Goal: Find specific page/section: Find specific page/section

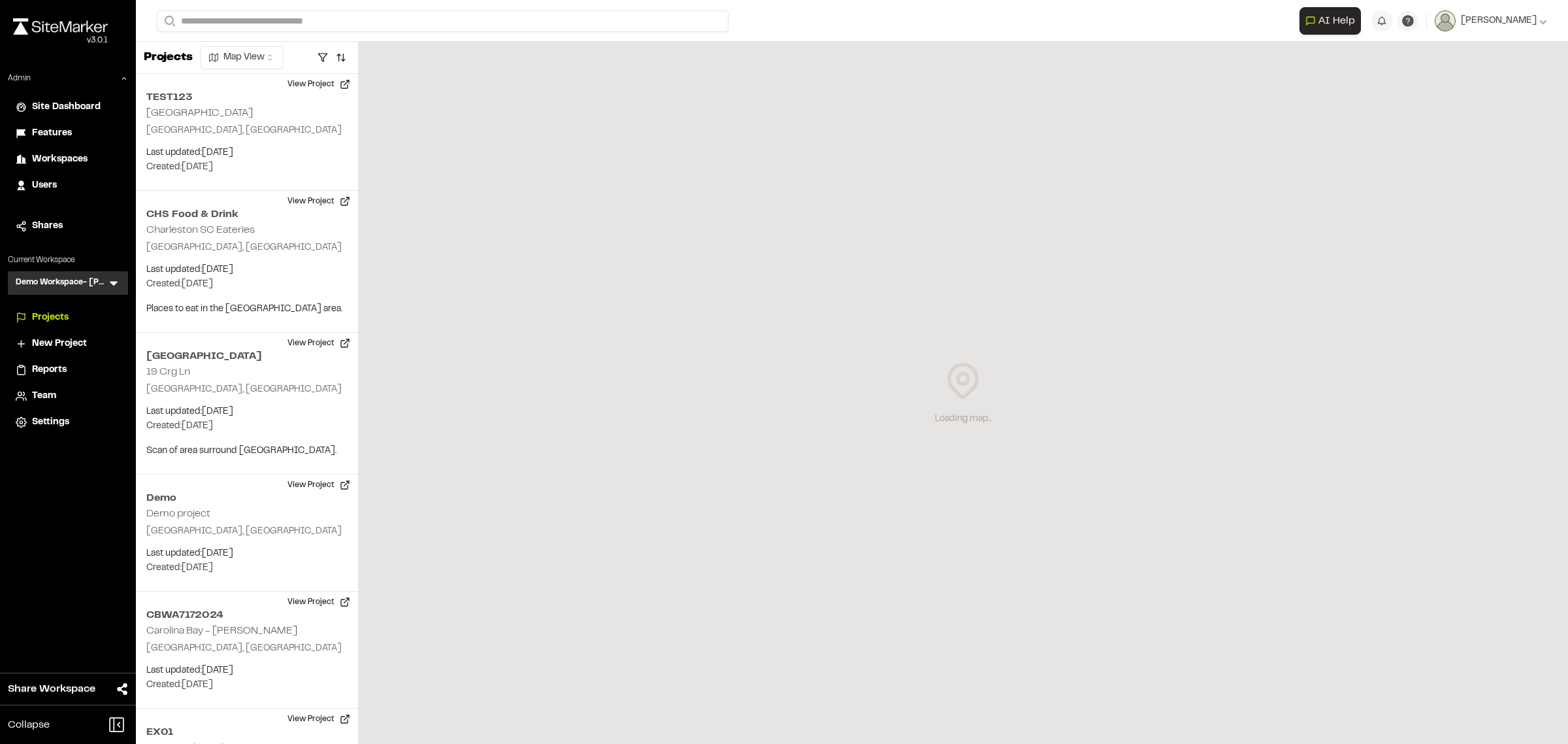
click at [112, 283] on icon at bounding box center [114, 283] width 8 height 5
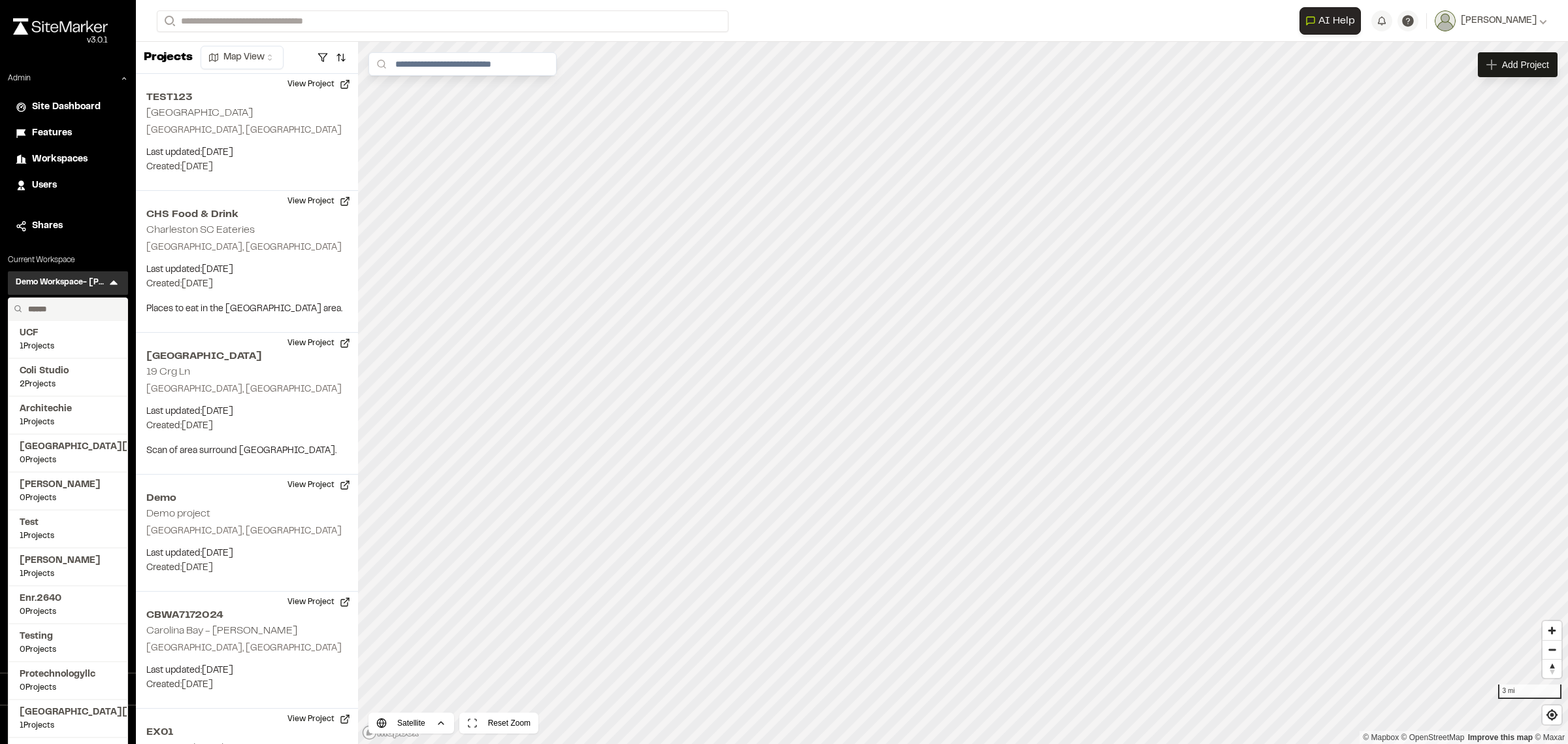
click at [87, 307] on input "text" at bounding box center [72, 310] width 100 height 23
type input "*"
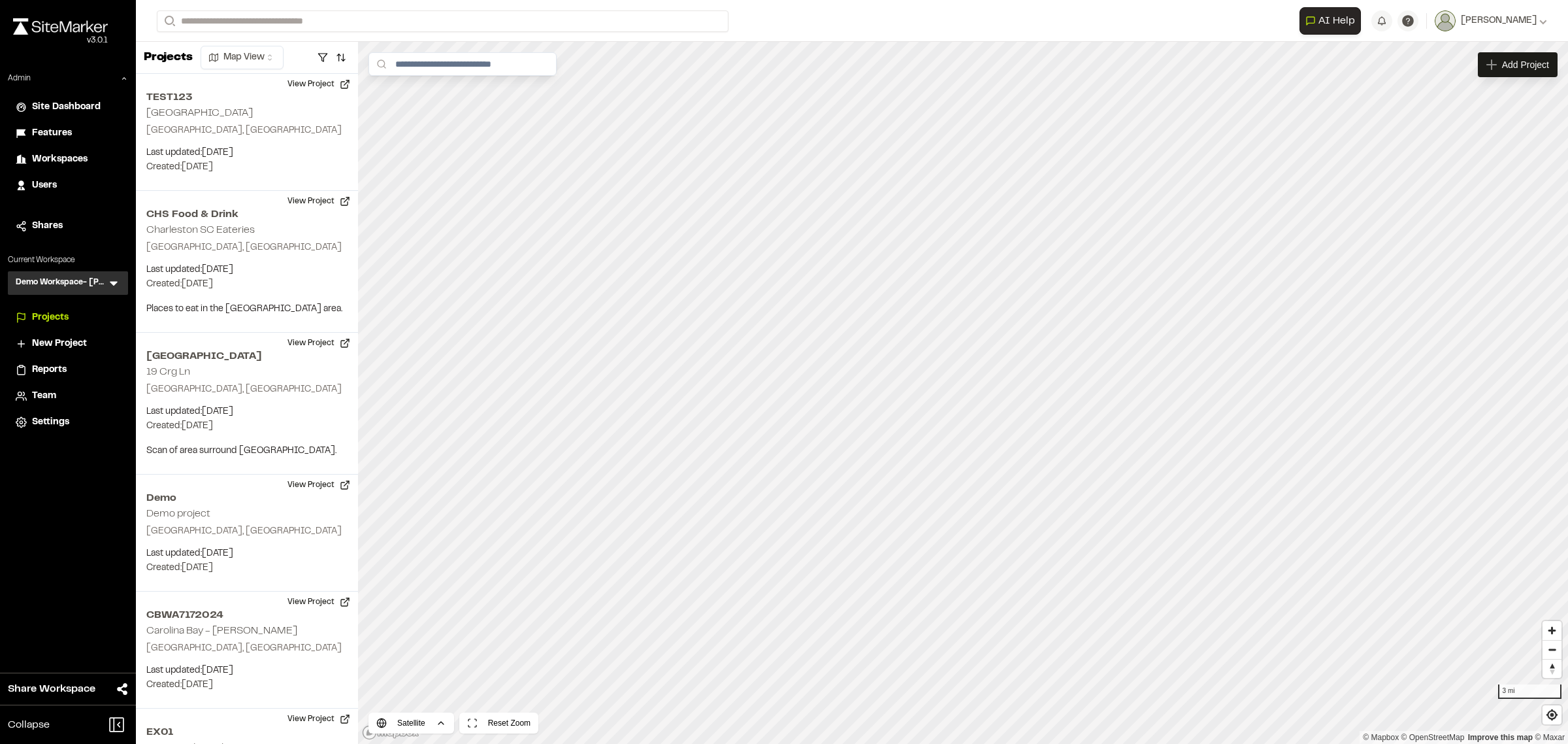
click at [72, 155] on span "Workspaces" at bounding box center [59, 159] width 56 height 14
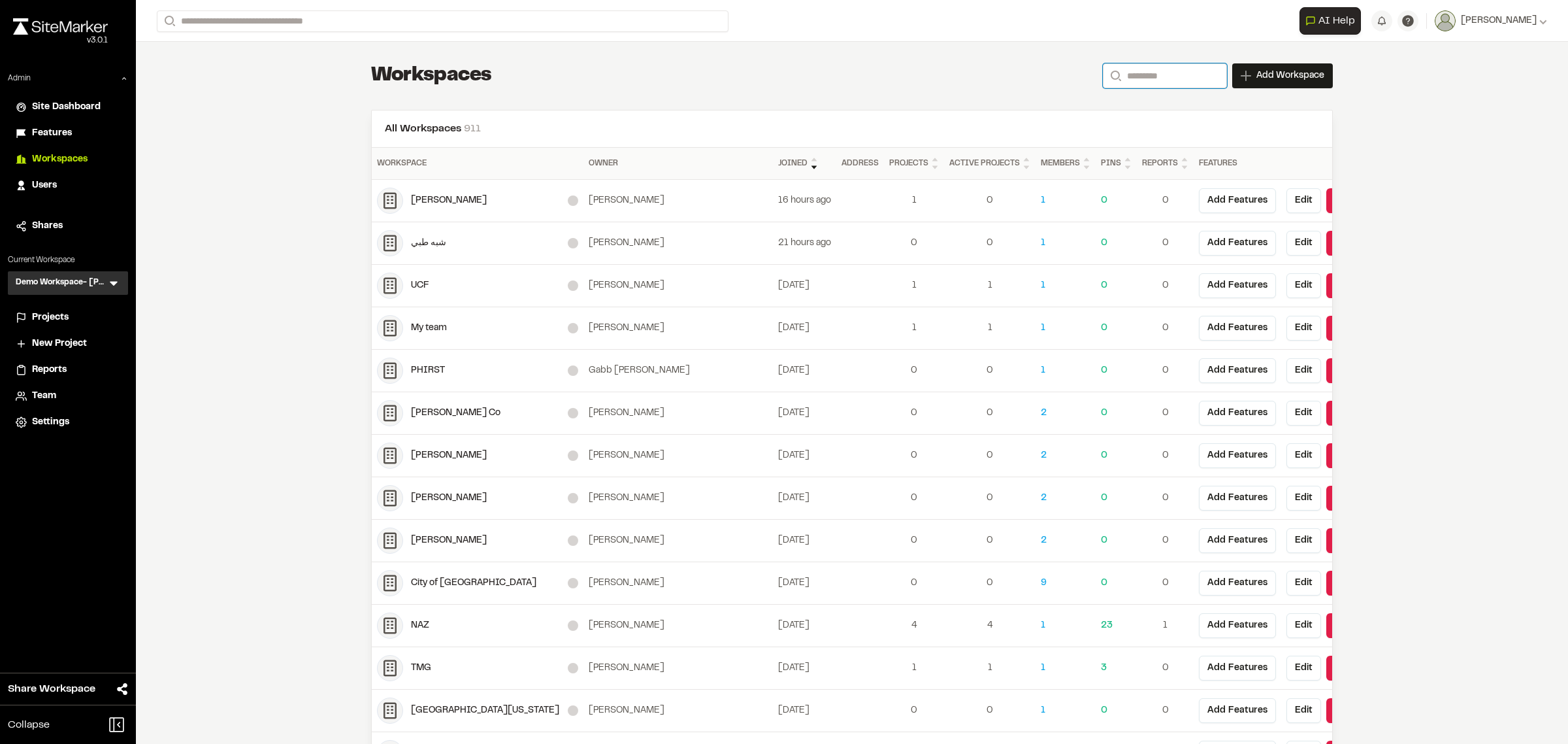
click at [1135, 76] on input "Search" at bounding box center [1165, 75] width 124 height 24
type input "****"
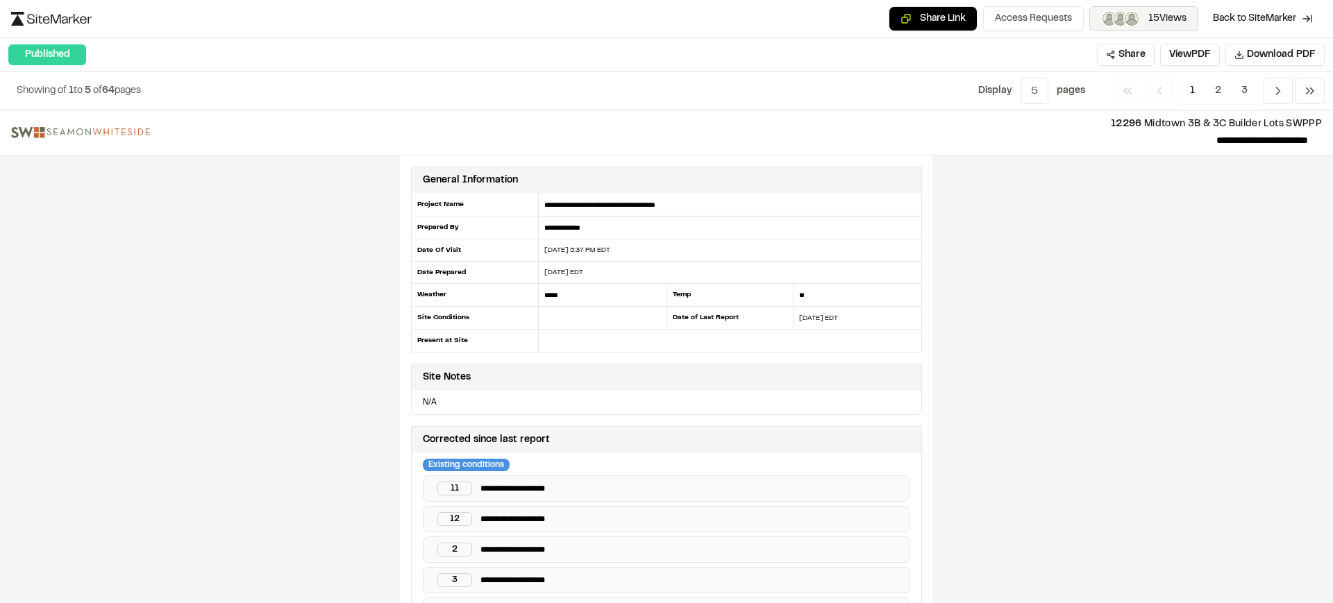
click at [1151, 14] on span "15 Views" at bounding box center [1167, 18] width 38 height 15
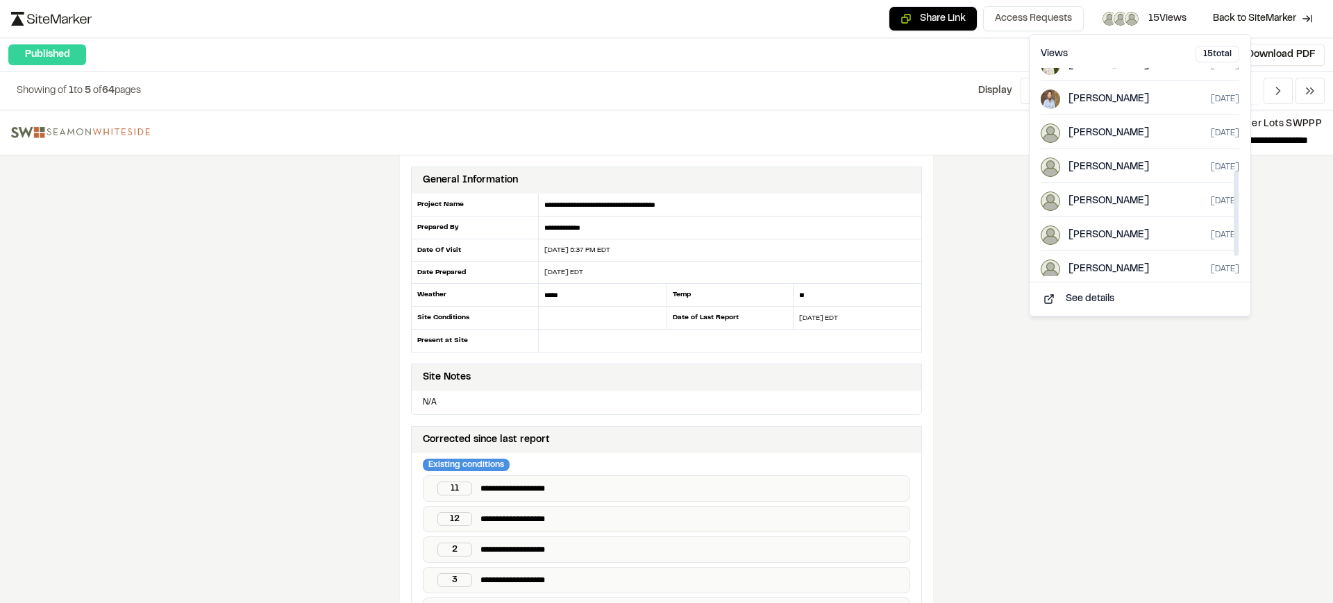
scroll to position [301, 0]
drag, startPoint x: 1281, startPoint y: 231, endPoint x: 1282, endPoint y: 241, distance: 9.7
click at [1282, 241] on div "**********" at bounding box center [666, 356] width 1333 height 493
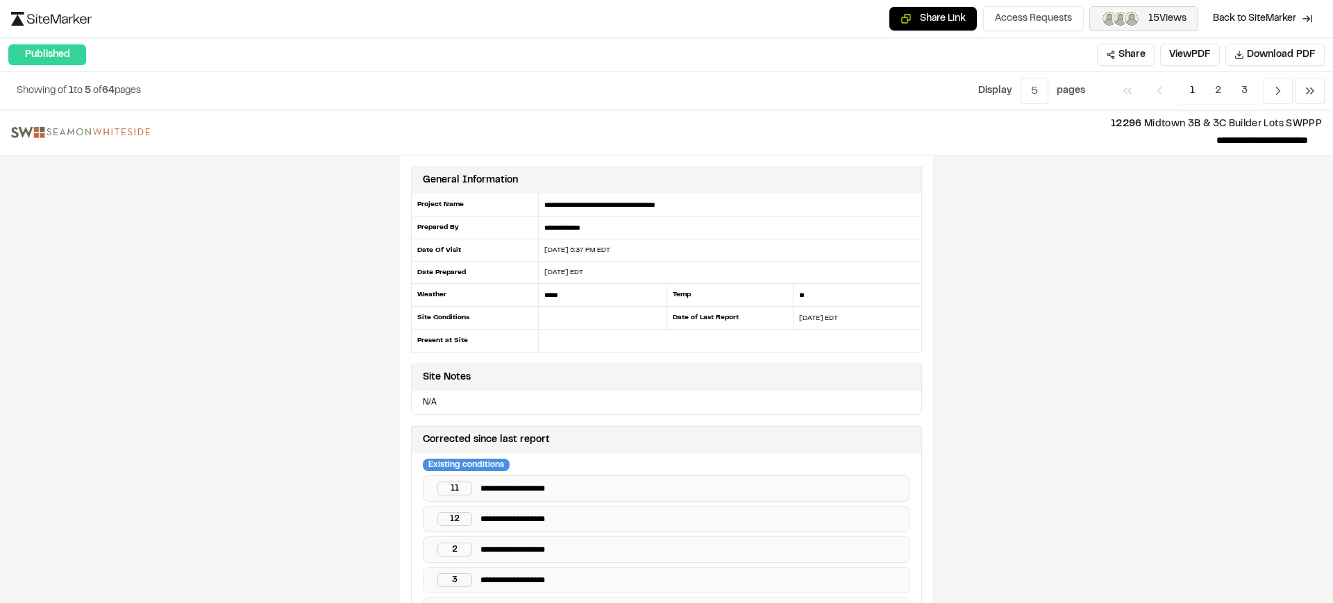
click at [1171, 19] on span "15 Views" at bounding box center [1167, 18] width 38 height 15
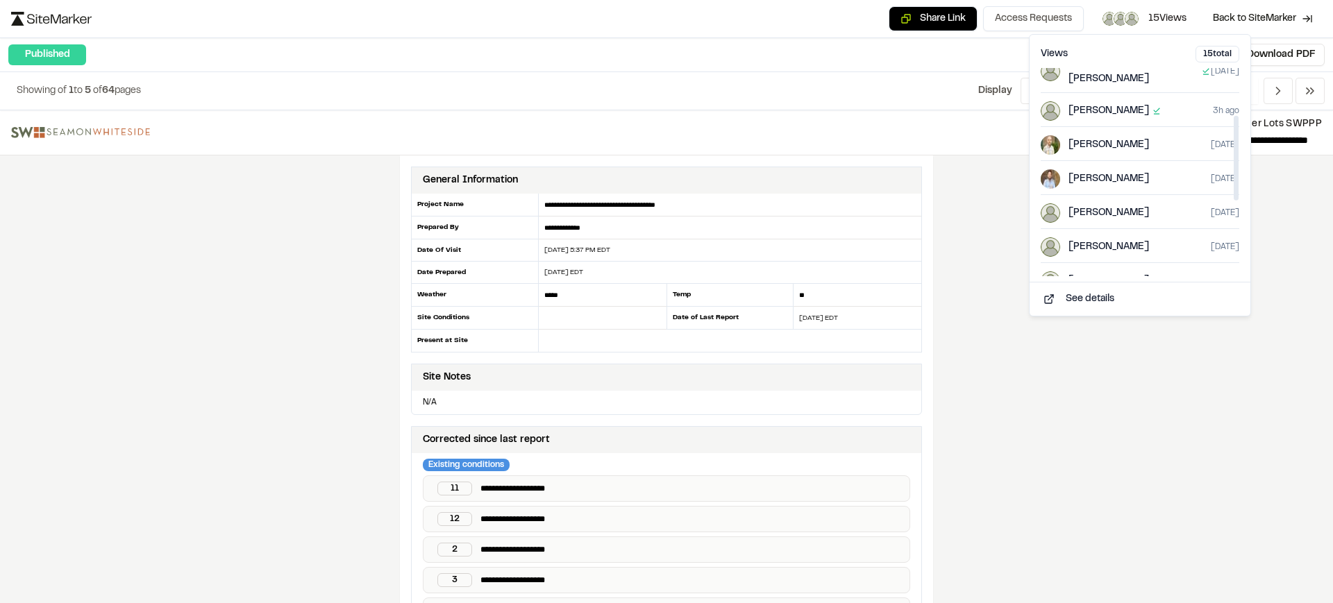
scroll to position [174, 0]
